Goal: Information Seeking & Learning: Check status

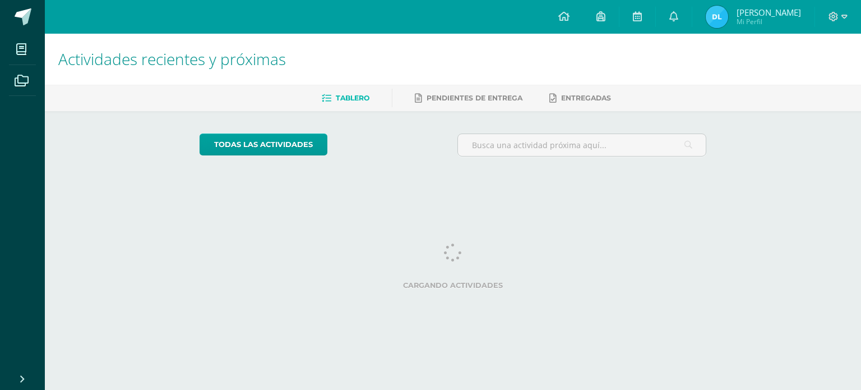
click at [539, 156] on div at bounding box center [582, 149] width 258 height 32
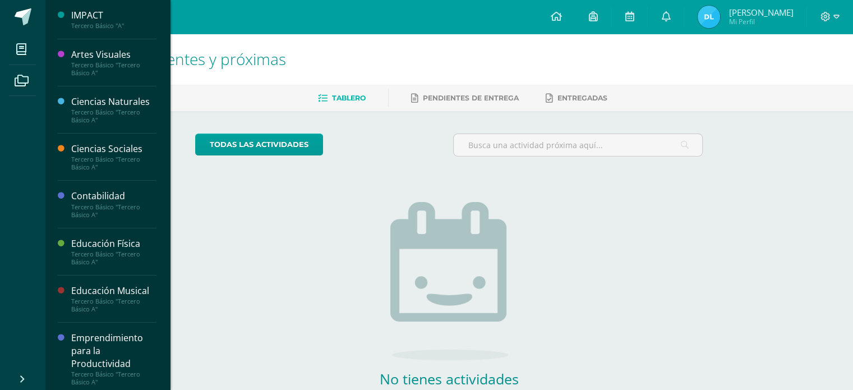
click at [103, 100] on div "Ciencias Naturales" at bounding box center [113, 101] width 85 height 13
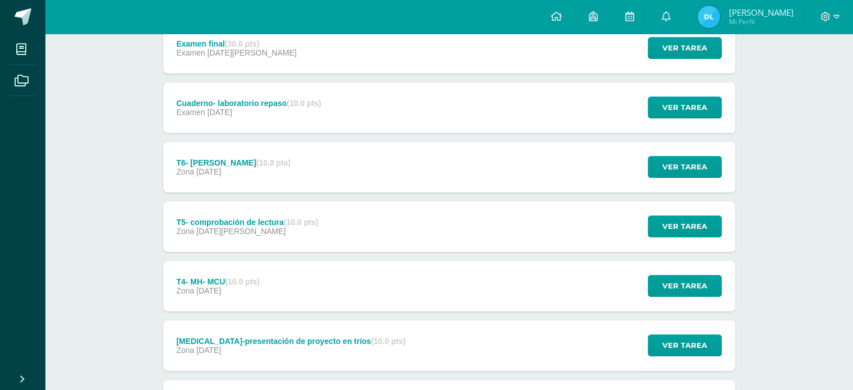
scroll to position [188, 0]
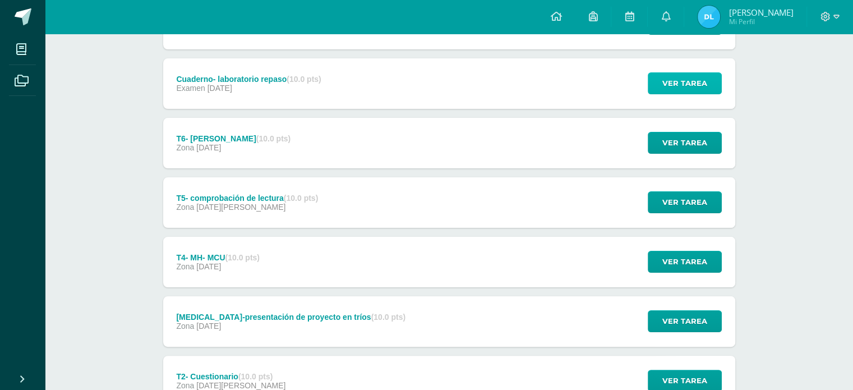
click at [650, 80] on button "Ver tarea" at bounding box center [685, 83] width 74 height 22
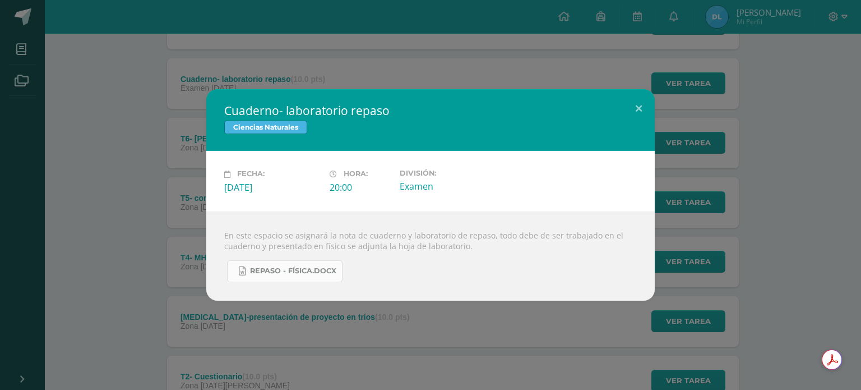
click at [309, 271] on span "Repaso - física.docx" at bounding box center [293, 270] width 86 height 9
click at [639, 110] on button at bounding box center [639, 108] width 32 height 38
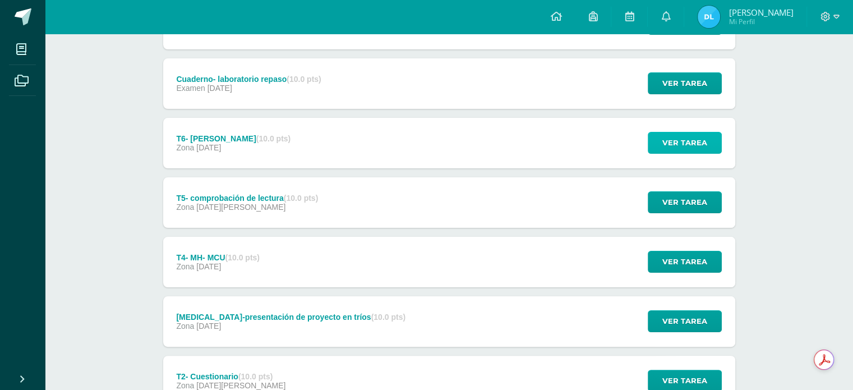
click at [665, 135] on span "Ver tarea" at bounding box center [684, 142] width 45 height 21
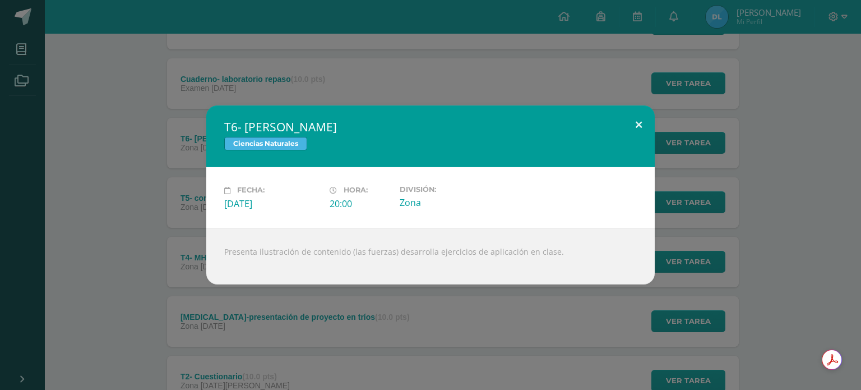
click at [645, 130] on button at bounding box center [639, 124] width 32 height 38
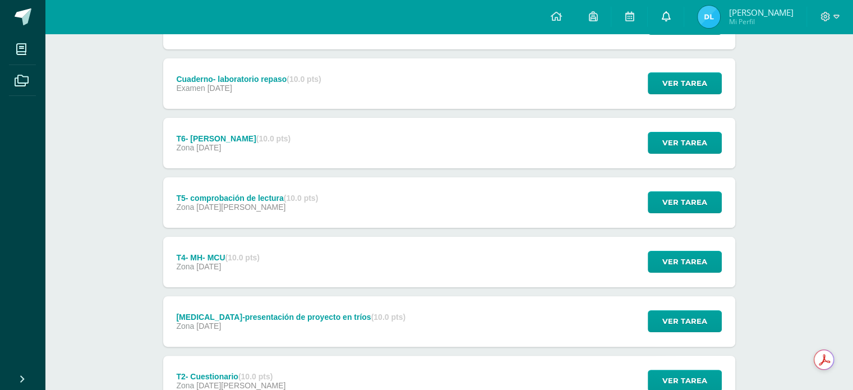
click at [683, 18] on link at bounding box center [666, 17] width 36 height 34
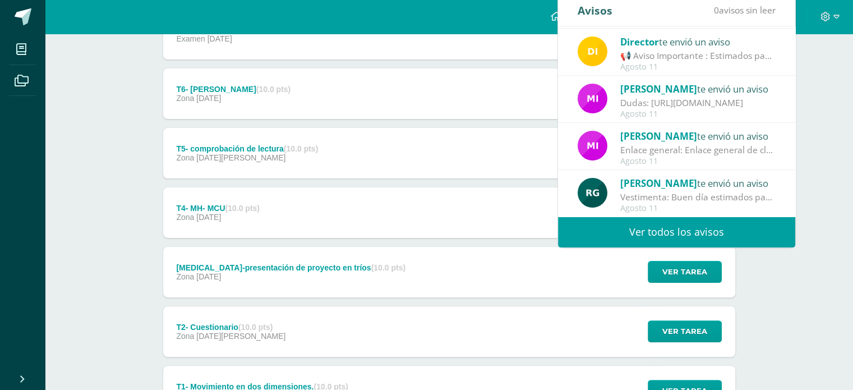
scroll to position [238, 0]
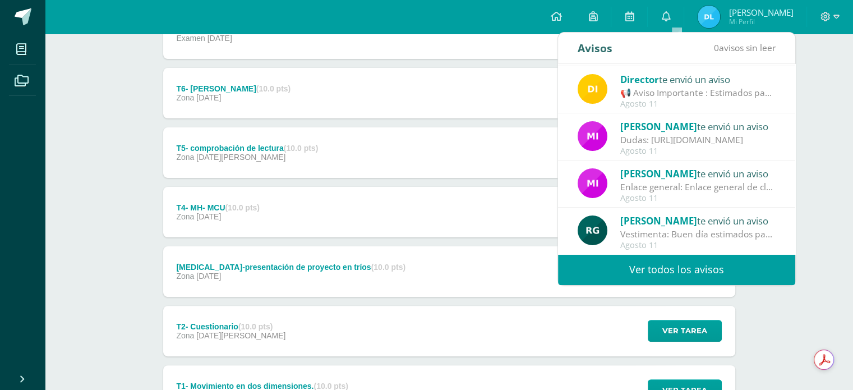
click at [715, 262] on link "Ver todos los avisos" at bounding box center [676, 269] width 237 height 31
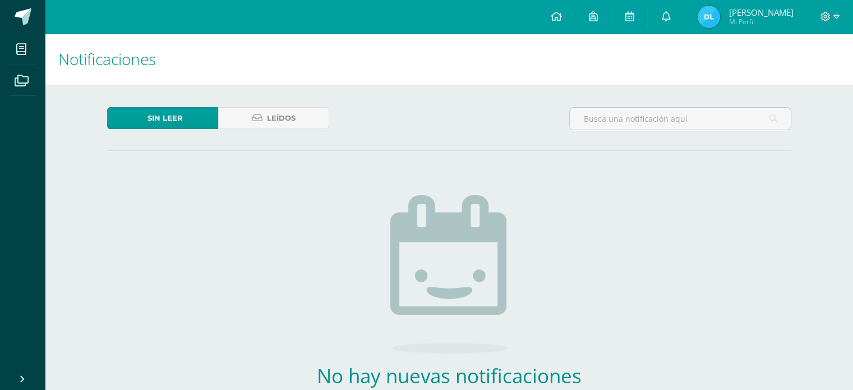
click at [715, 262] on div "Sin leer Leídos No hay nuevas notificaciones ¡Felicidades! no hay nuevas notifi…" at bounding box center [449, 283] width 729 height 396
